Goal: Check status: Check status

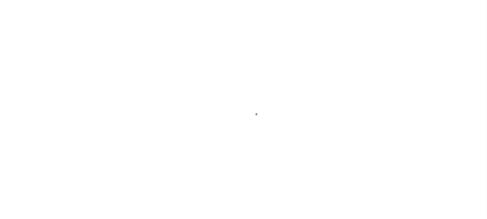
select select "DUE"
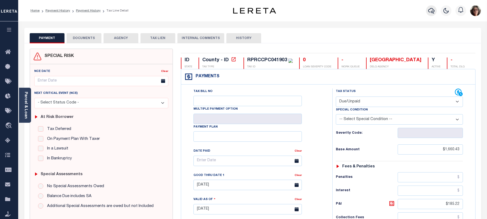
click at [431, 10] on icon "button" at bounding box center [431, 10] width 6 height 6
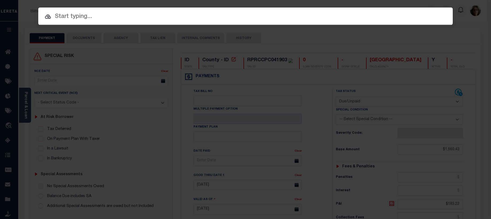
paste input "40002543"
type input "40002543"
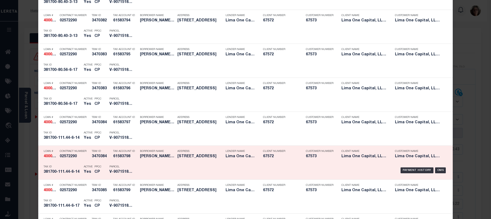
scroll to position [535, 0]
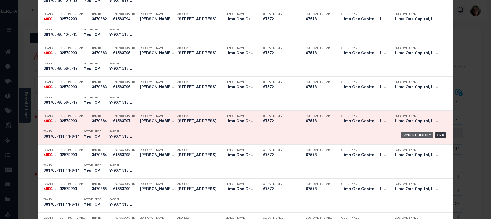
click at [413, 136] on div "Payment History" at bounding box center [416, 135] width 33 height 6
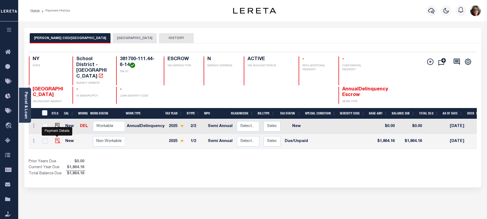
click at [57, 138] on img "" at bounding box center [57, 140] width 5 height 5
checkbox input "true"
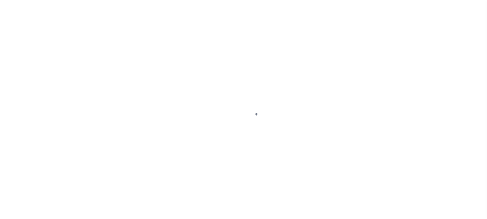
select select "DUE"
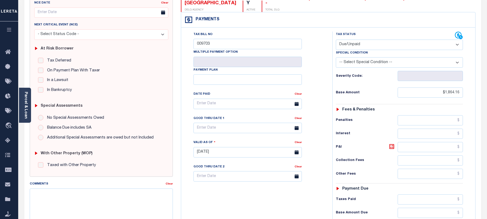
scroll to position [68, 0]
click at [456, 32] on icon at bounding box center [459, 36] width 8 height 8
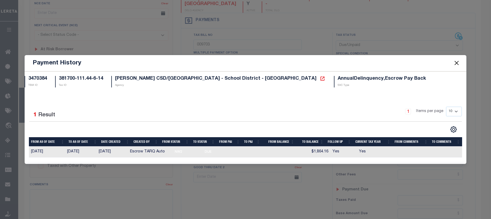
click at [457, 63] on button "Close" at bounding box center [456, 63] width 7 height 7
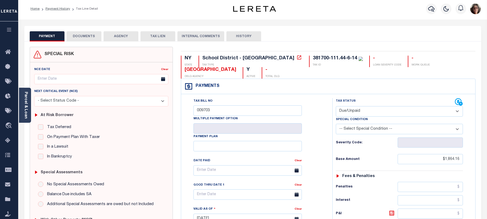
scroll to position [0, 0]
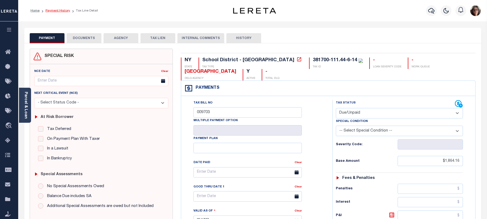
click at [56, 12] on link "Payment History" at bounding box center [57, 10] width 25 height 3
